Goal: Find specific page/section: Find specific page/section

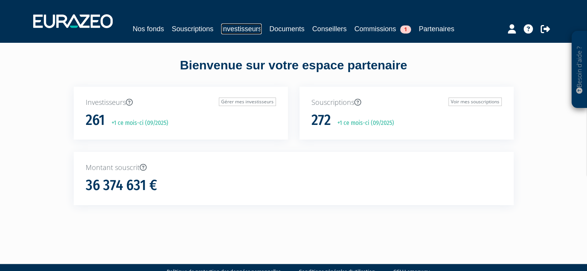
click at [242, 31] on link "Investisseurs" at bounding box center [241, 29] width 41 height 11
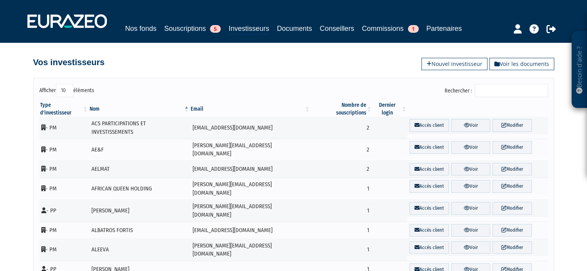
drag, startPoint x: 498, startPoint y: 90, endPoint x: 493, endPoint y: 88, distance: 5.7
click at [497, 88] on input "Rechercher :" at bounding box center [511, 90] width 73 height 13
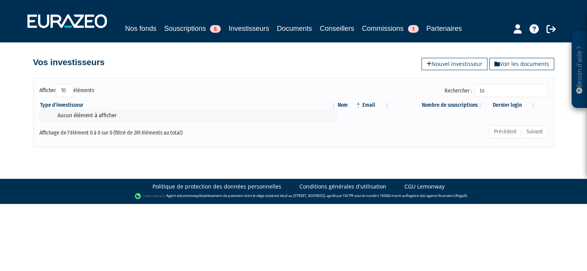
type input "t"
type input "tobele"
